Goal: Information Seeking & Learning: Learn about a topic

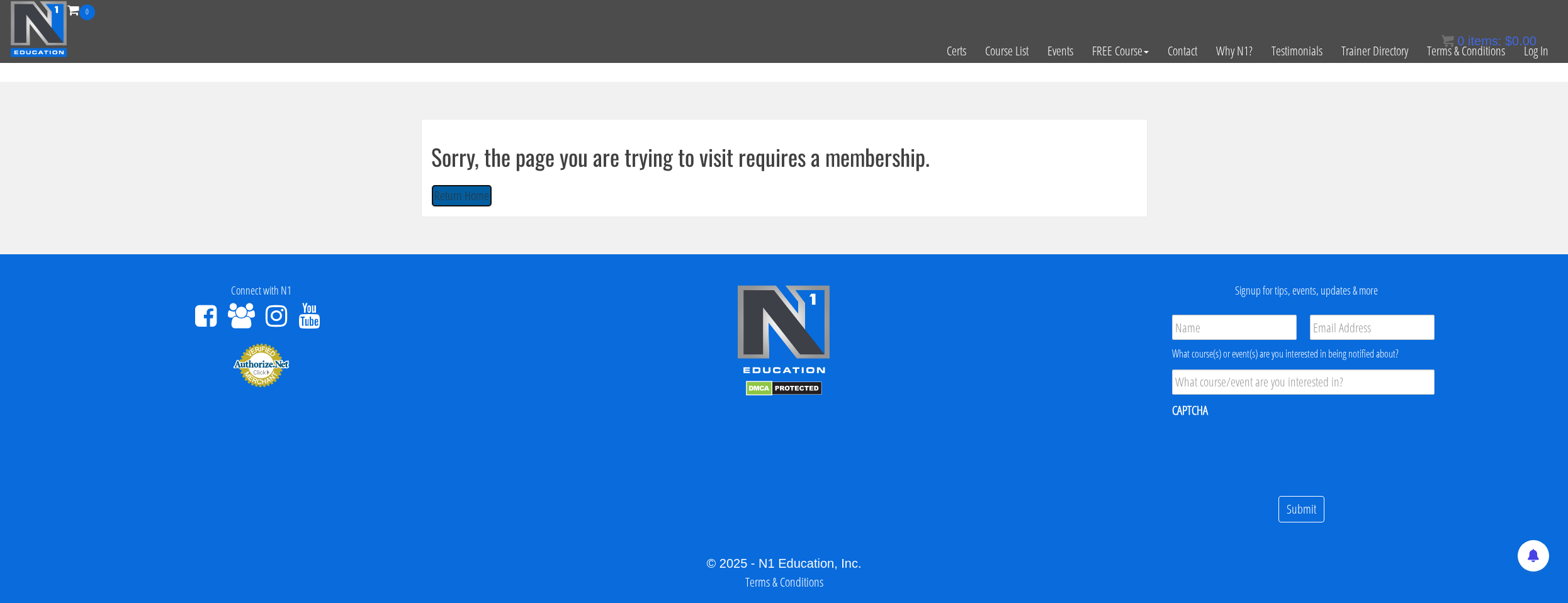
click at [472, 197] on button "Return Home" at bounding box center [461, 196] width 61 height 23
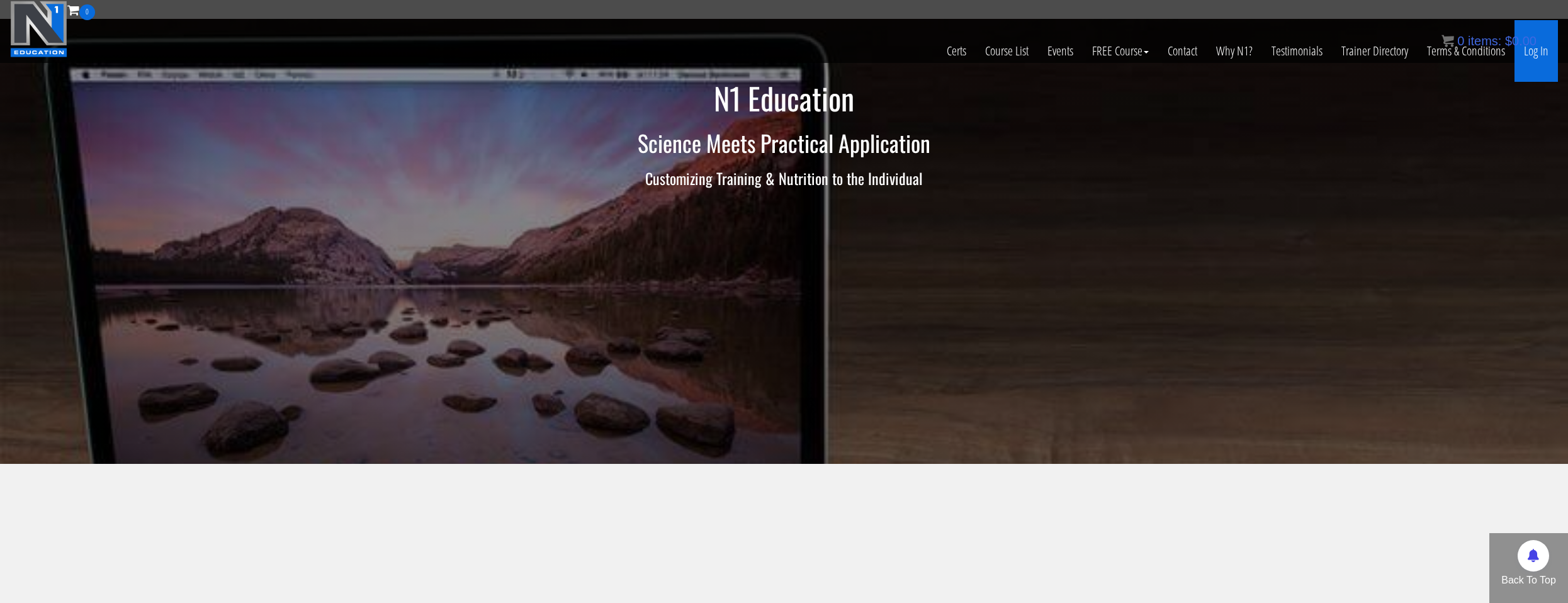
click at [1522, 54] on link "Log In" at bounding box center [1535, 50] width 43 height 61
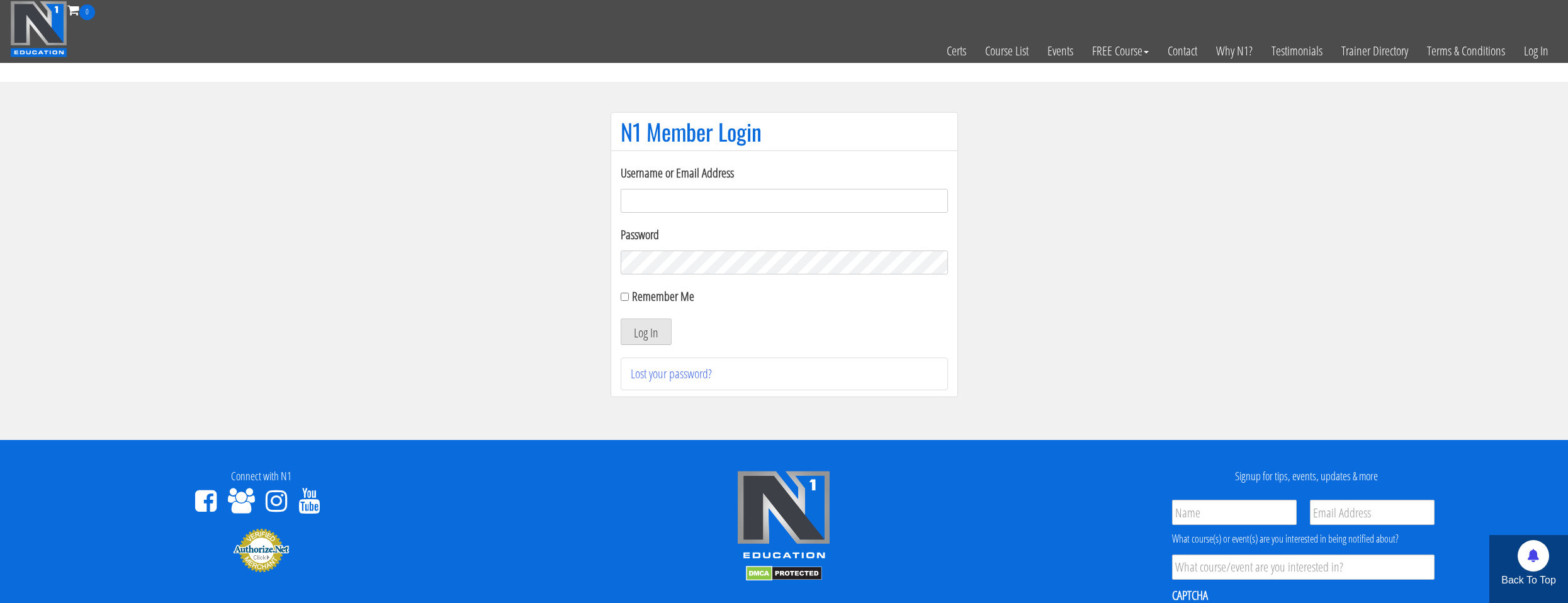
click at [775, 198] on input "Username or Email Address" at bounding box center [784, 200] width 327 height 24
type input "natejb344@hotmail.com"
click at [645, 302] on label "Remember Me" at bounding box center [663, 296] width 62 height 17
click at [629, 301] on input "Remember Me" at bounding box center [624, 296] width 8 height 8
checkbox input "true"
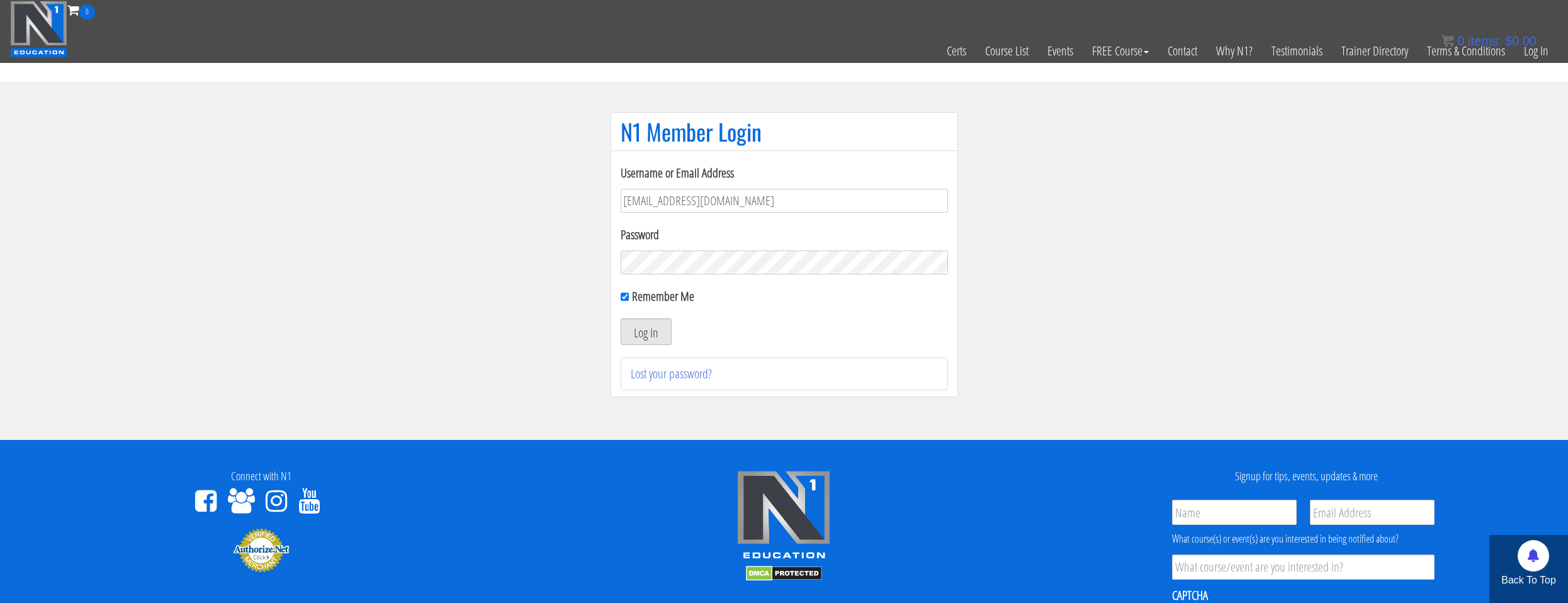
click at [645, 330] on button "Log In" at bounding box center [646, 331] width 51 height 27
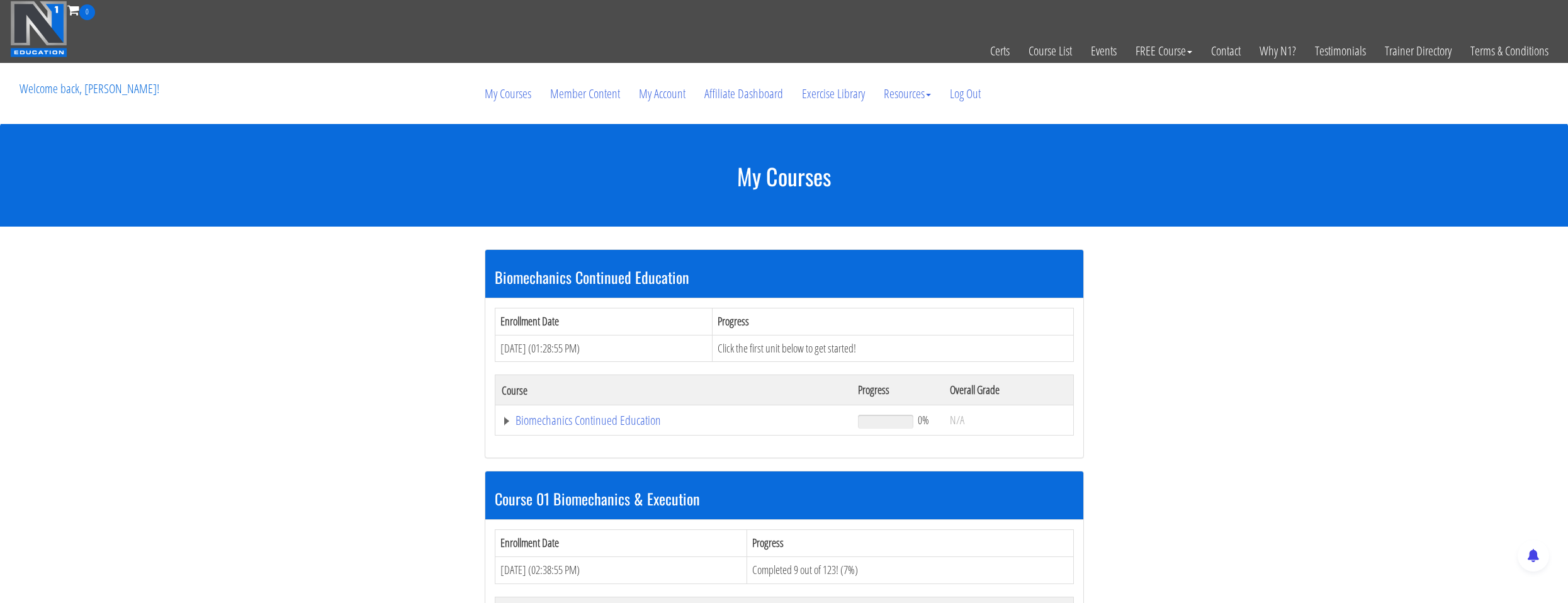
scroll to position [252, 0]
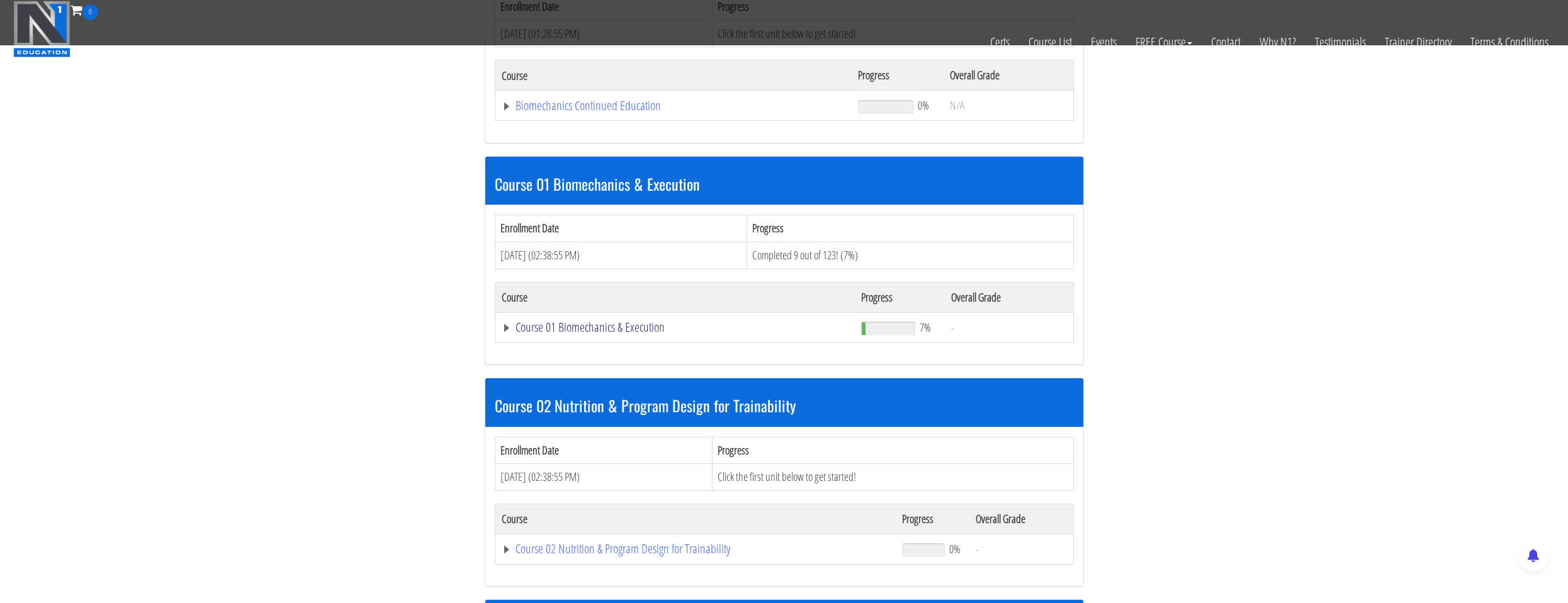
click at [608, 113] on link "Course 01 Biomechanics & Execution" at bounding box center [674, 106] width 344 height 13
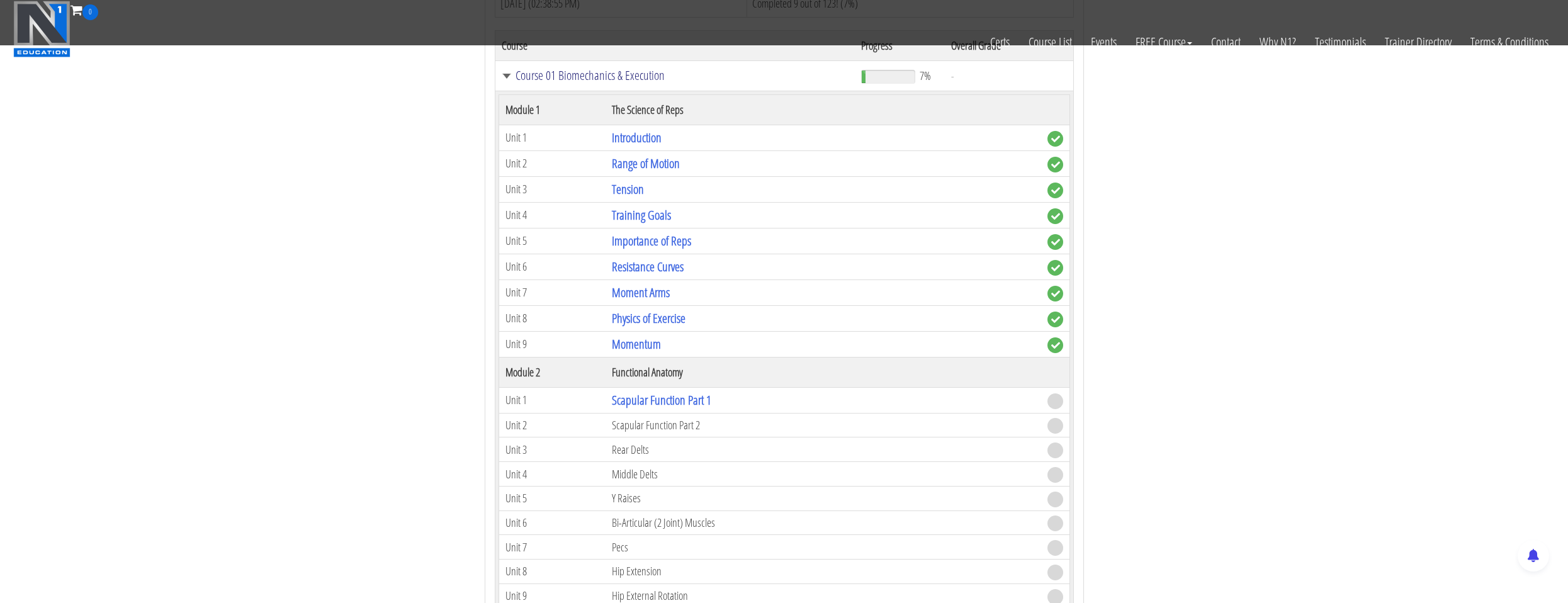
scroll to position [693, 0]
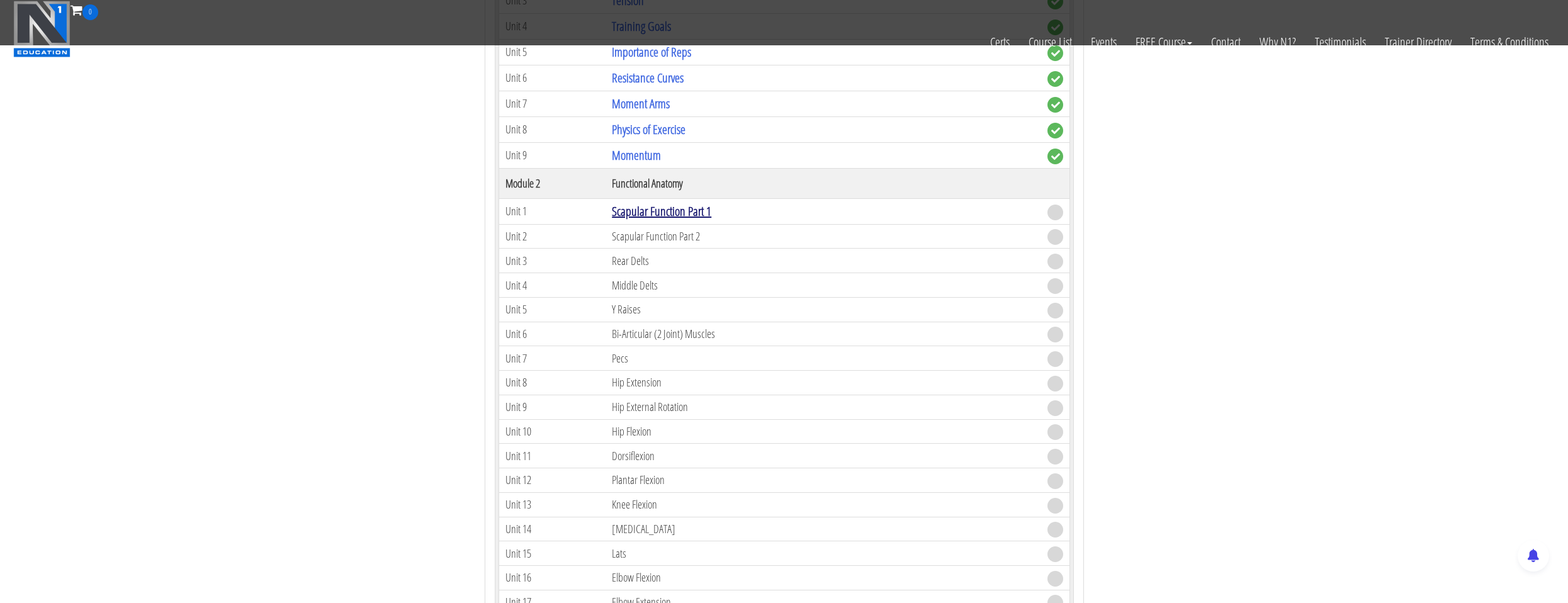
click at [645, 219] on link "Scapular Function Part 1" at bounding box center [661, 211] width 100 height 17
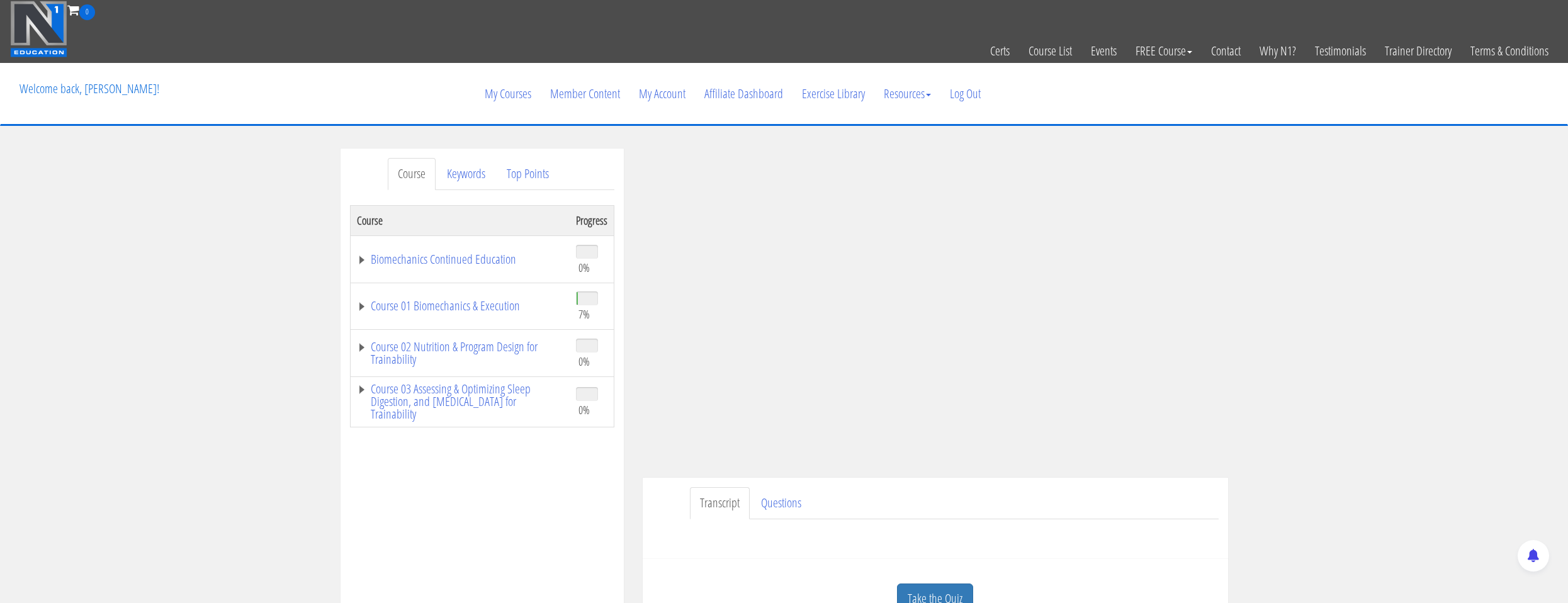
click at [492, 318] on td "Course 01 Biomechanics & Execution" at bounding box center [460, 307] width 219 height 48
click at [506, 307] on link "Course 01 Biomechanics & Execution" at bounding box center [460, 307] width 207 height 13
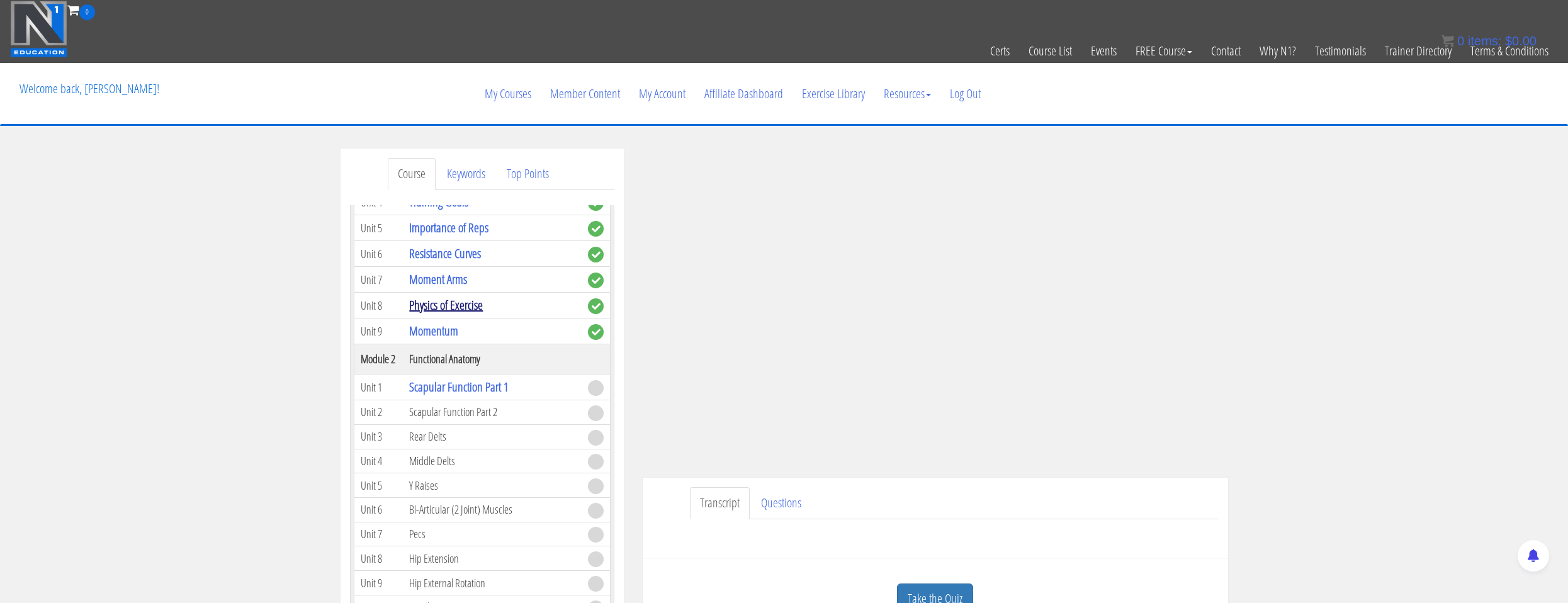
scroll to position [378, 0]
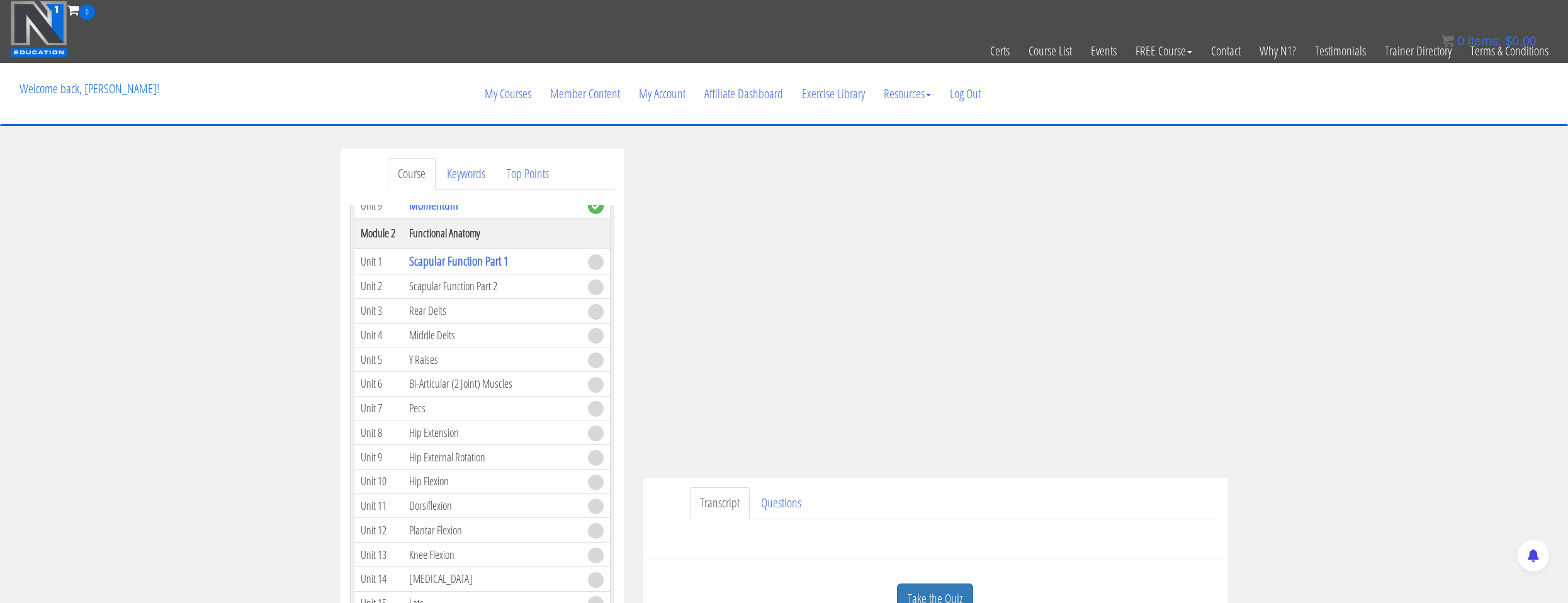
click at [1168, 496] on ul "Transcript Questions" at bounding box center [954, 503] width 528 height 32
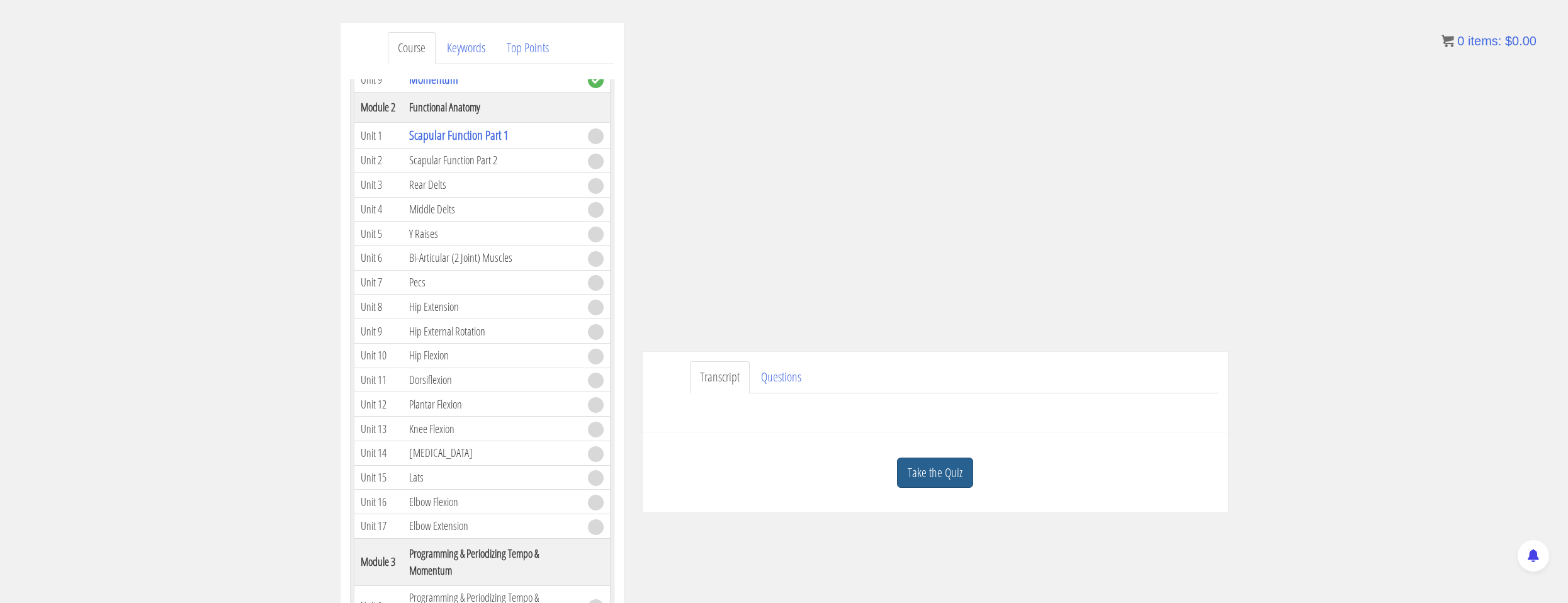
click at [941, 471] on link "Take the Quiz" at bounding box center [934, 473] width 76 height 31
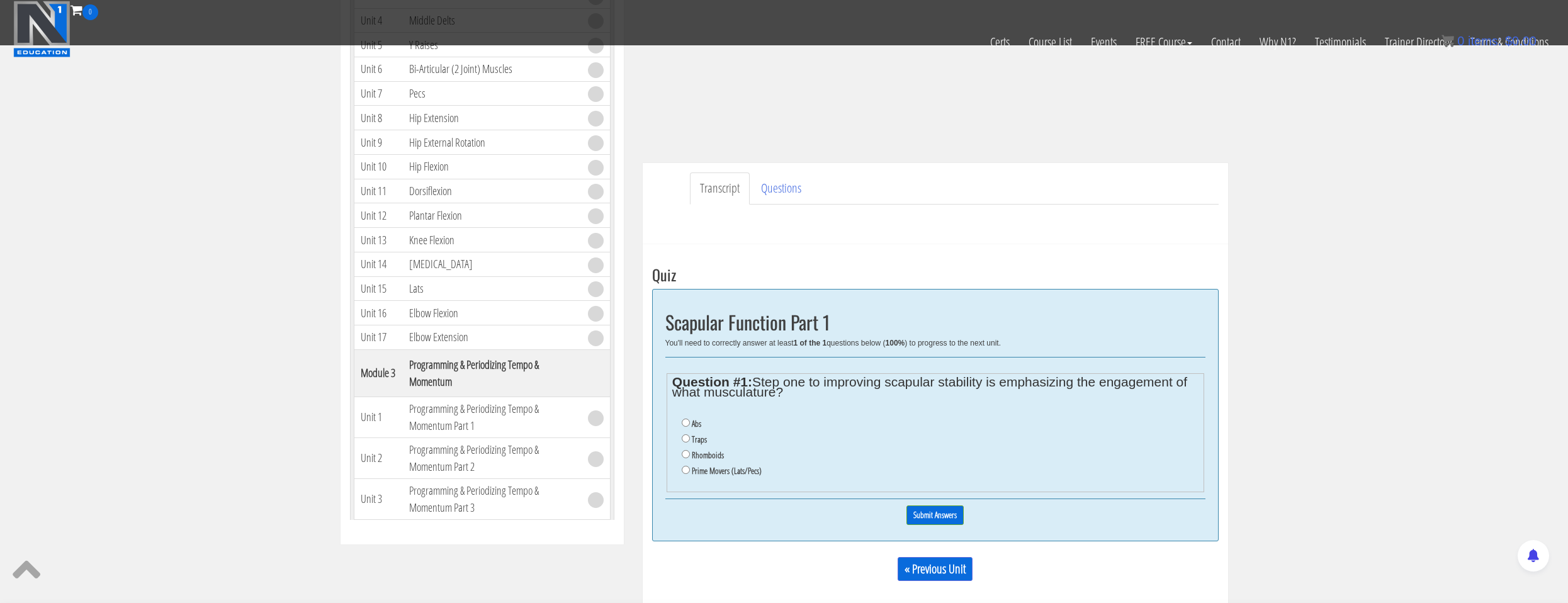
scroll to position [315, 0]
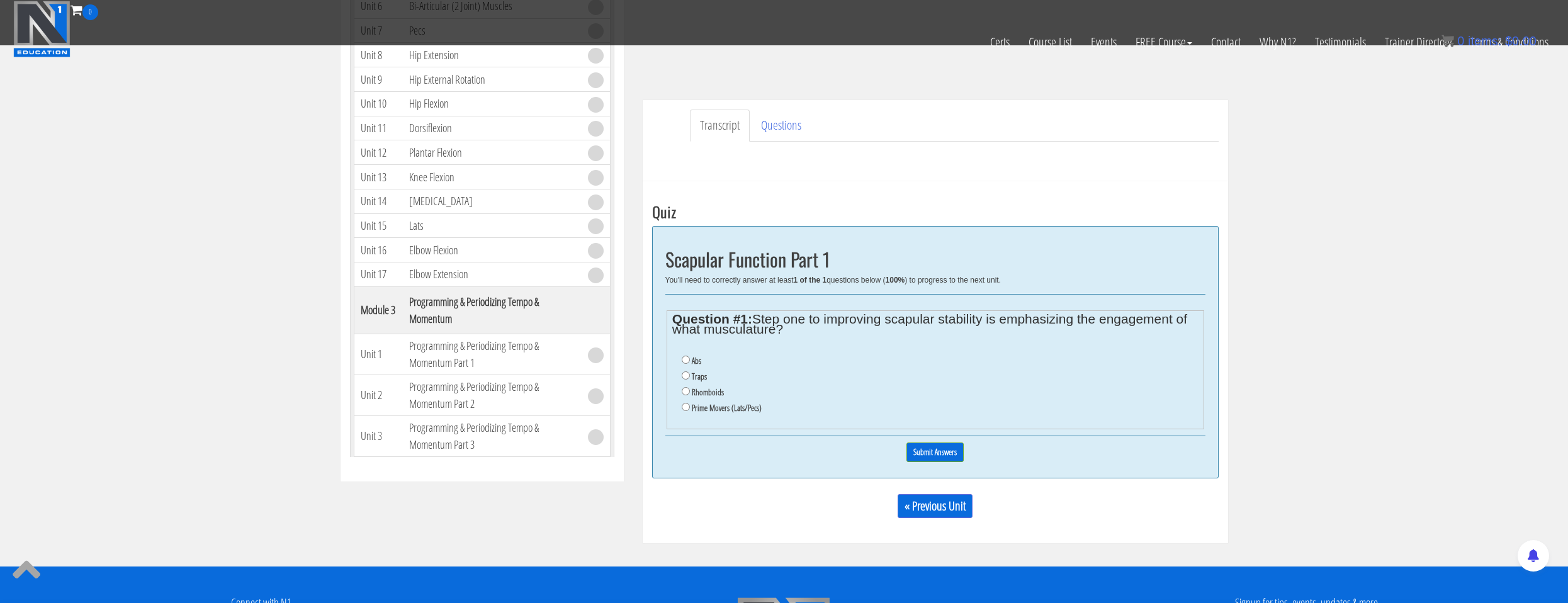
click at [741, 409] on label "Prime Movers (Lats/Pecs)" at bounding box center [726, 408] width 69 height 10
click at [689, 409] on input "Prime Movers (Lats/Pecs)" at bounding box center [685, 407] width 8 height 8
radio input "true"
click at [952, 453] on input "Submit Answers" at bounding box center [934, 452] width 58 height 19
